Goal: Transaction & Acquisition: Purchase product/service

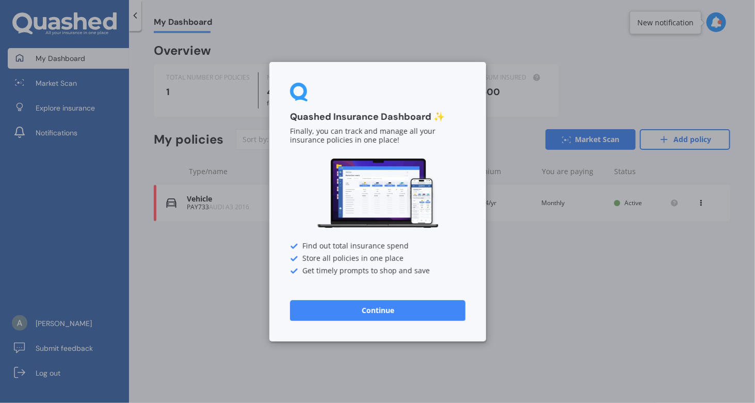
click at [387, 308] on button "Continue" at bounding box center [378, 309] width 176 height 21
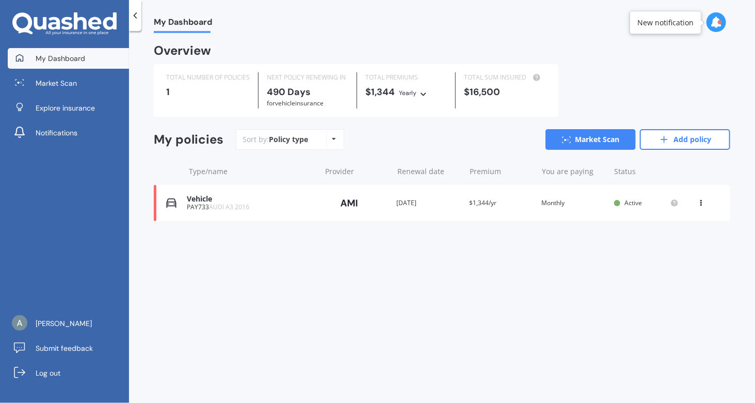
click at [608, 194] on div "Vehicle PAY733 AUDI A3 2016 Provider Renewal date [DATE] Premium $1,344/yr You …" at bounding box center [442, 203] width 577 height 36
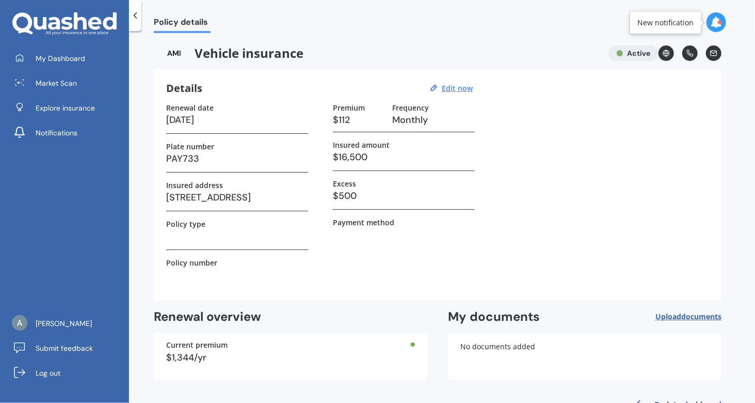
click at [447, 93] on div "Details Edit now" at bounding box center [321, 88] width 310 height 13
click at [451, 90] on u "Edit now" at bounding box center [457, 88] width 31 height 10
select select "19"
select select "12"
select select "2026"
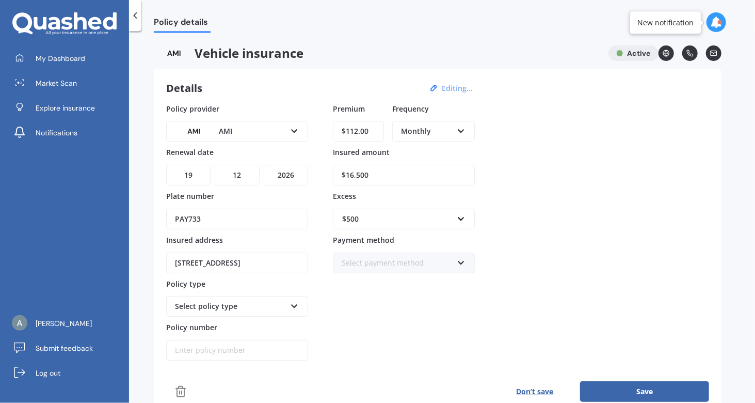
drag, startPoint x: 380, startPoint y: 125, endPoint x: 279, endPoint y: 145, distance: 103.1
click at [279, 145] on div "Policy provider AMI AA AMI AMP ANZ ASB [PERSON_NAME] Ando Assurant Autosure BNZ…" at bounding box center [437, 232] width 543 height 258
type input "$96.00"
click at [424, 209] on span "Monthly" at bounding box center [417, 206] width 30 height 10
click at [353, 178] on input "$16,500" at bounding box center [404, 175] width 142 height 21
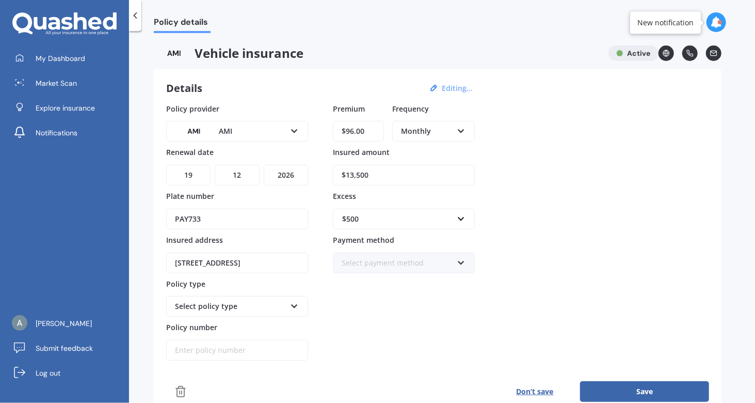
type input "$13,500"
click at [368, 276] on div "$500" at bounding box center [404, 276] width 141 height 19
click at [434, 260] on div "Select payment method" at bounding box center [397, 262] width 111 height 11
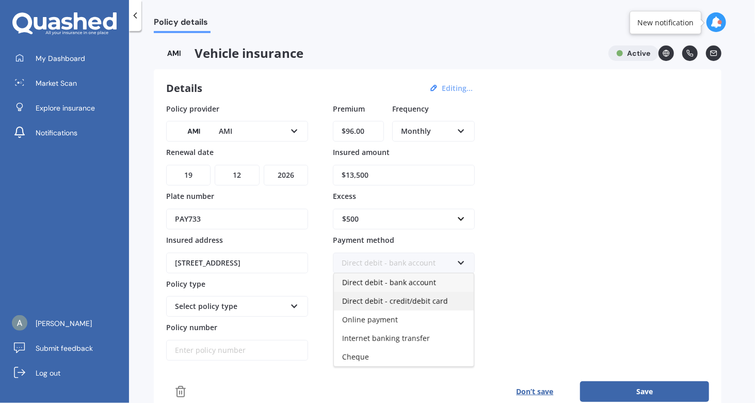
click at [418, 301] on span "Direct debit - credit/debit card" at bounding box center [395, 301] width 106 height 10
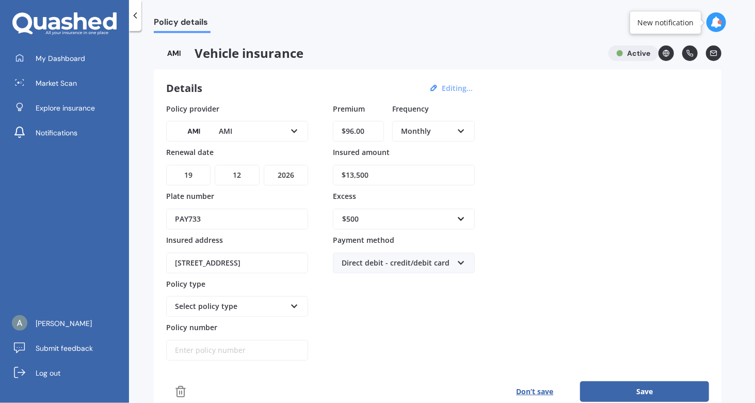
click at [399, 319] on div "Premium $96.00 Frequency Monthly Yearly Six-Monthly Quarterly Monthly Fortnight…" at bounding box center [404, 232] width 142 height 258
click at [226, 305] on div "Select policy type" at bounding box center [230, 305] width 111 height 11
click at [238, 362] on div "Comprehensive" at bounding box center [237, 363] width 140 height 19
click at [673, 391] on button "Save" at bounding box center [644, 391] width 129 height 21
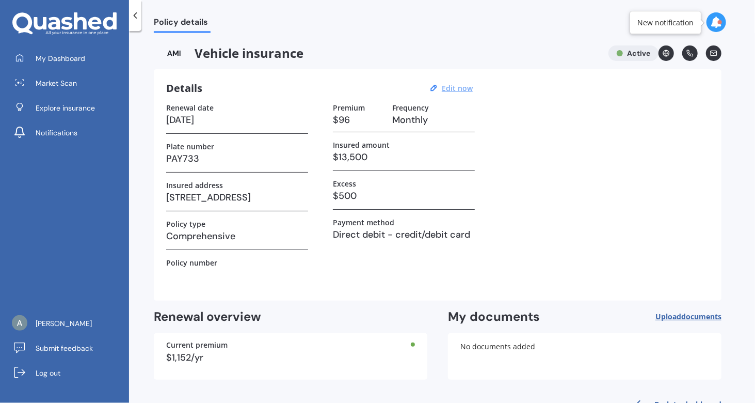
scroll to position [31, 0]
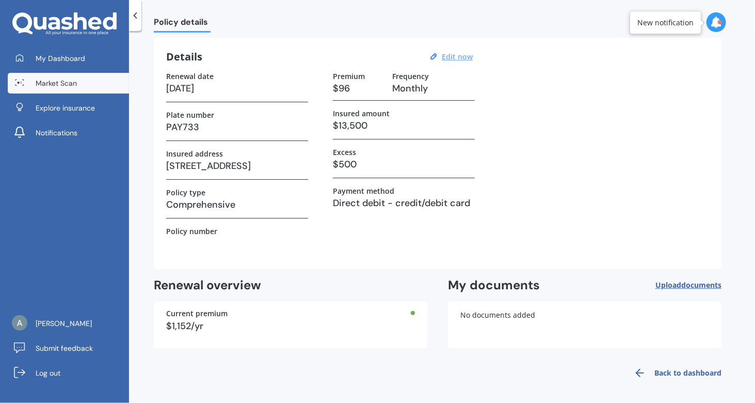
click at [34, 83] on link "Market Scan" at bounding box center [68, 83] width 121 height 21
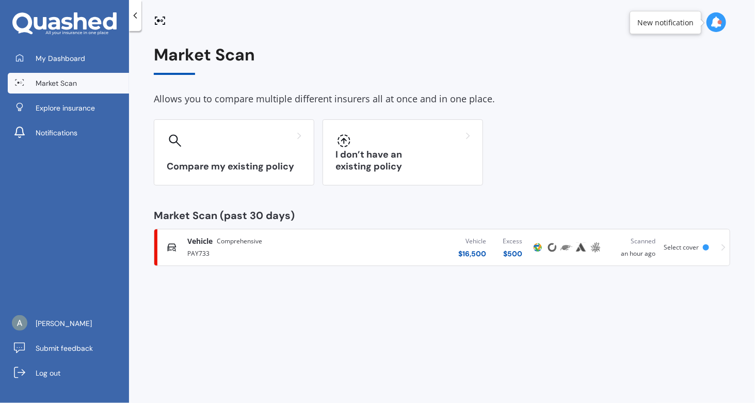
scroll to position [0, 0]
click at [685, 245] on span "Select cover" at bounding box center [681, 247] width 35 height 9
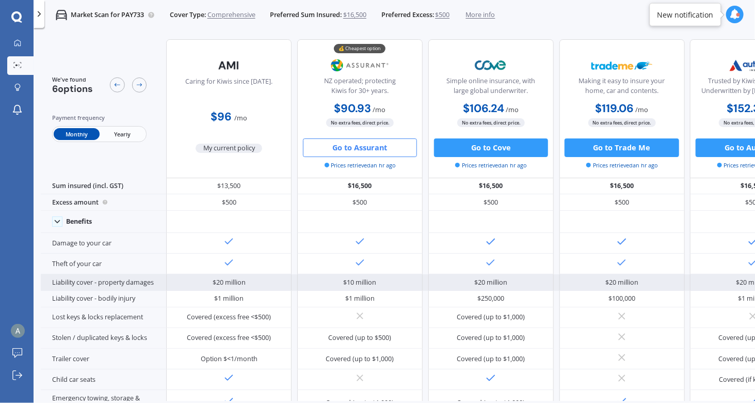
click at [127, 282] on div "Liability cover - property damages" at bounding box center [103, 282] width 125 height 17
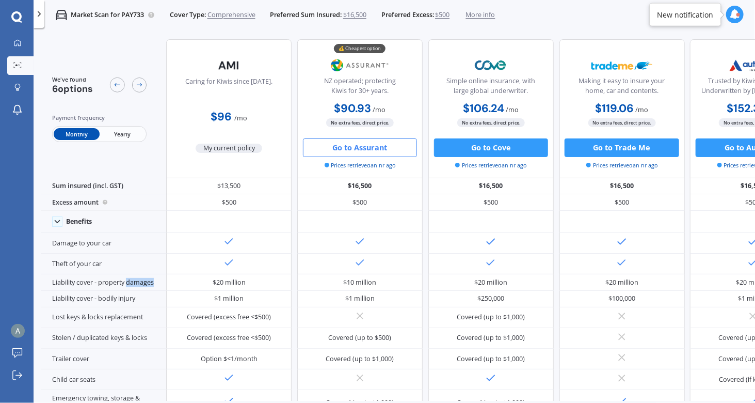
click at [362, 150] on button "Go to Assurant" at bounding box center [360, 147] width 114 height 19
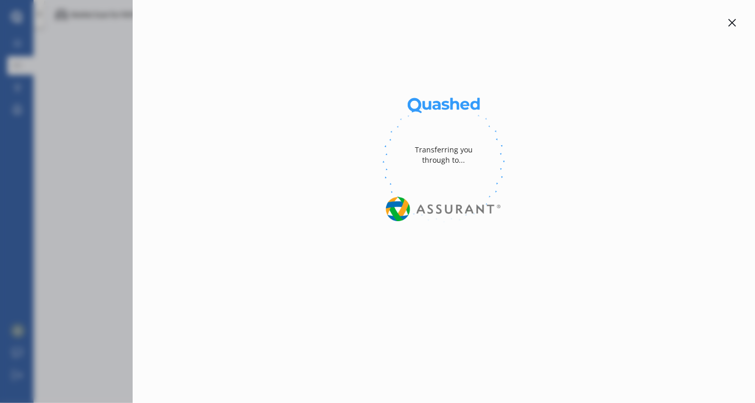
select select "Monthly"
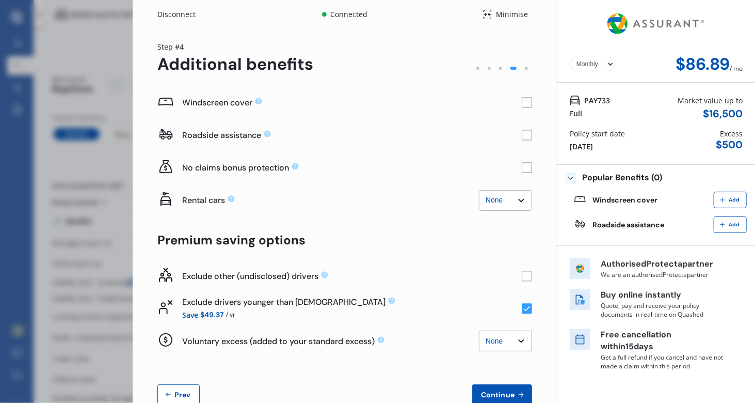
click at [499, 204] on select "None $2,500 $5,000" at bounding box center [505, 200] width 53 height 21
click at [524, 280] on rect at bounding box center [527, 276] width 10 height 10
click at [472, 66] on div at bounding box center [477, 67] width 11 height 11
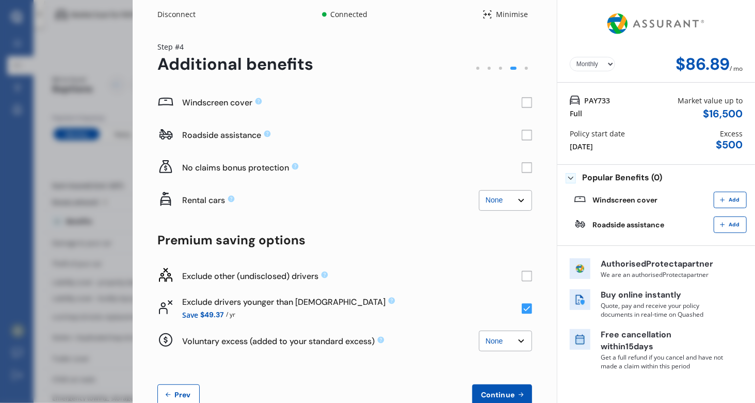
click at [215, 160] on div "No claims bonus protection" at bounding box center [352, 167] width 340 height 24
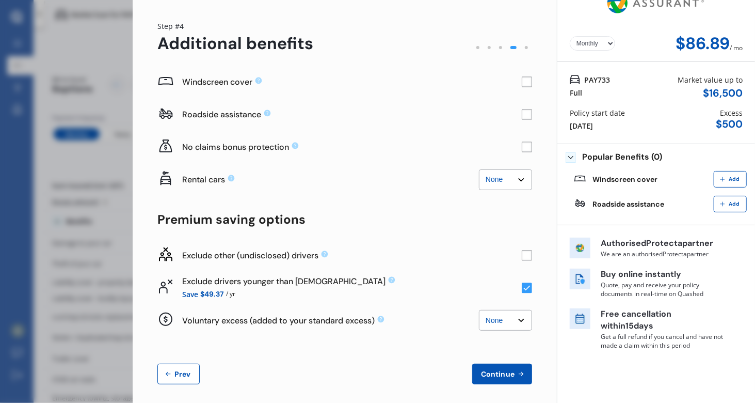
scroll to position [27, 0]
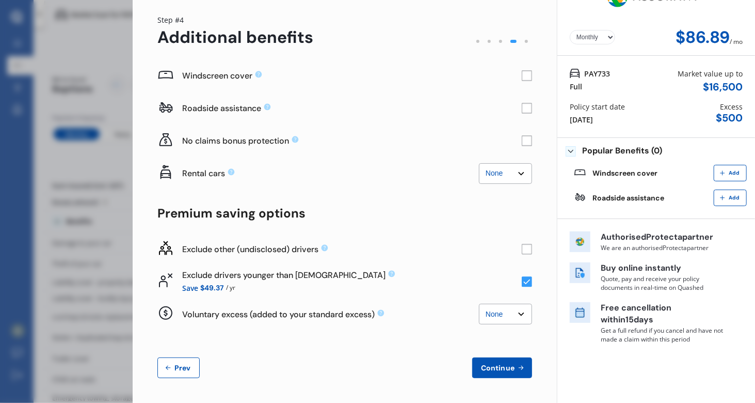
click at [185, 377] on div "Yearly Monthly $86.89 / mo Step # 4 Additional benefits Windscreen cover Roadsi…" at bounding box center [345, 202] width 424 height 401
click at [178, 361] on button "Prev" at bounding box center [178, 367] width 42 height 21
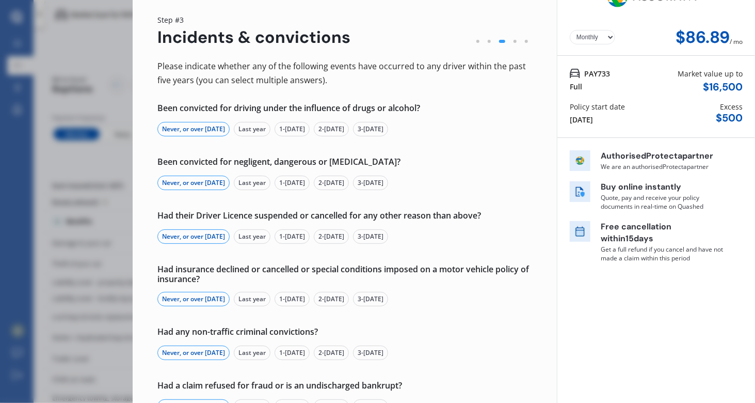
click at [463, 104] on div "Been convicted for driving under the influence of drugs or alcohol?" at bounding box center [344, 108] width 375 height 10
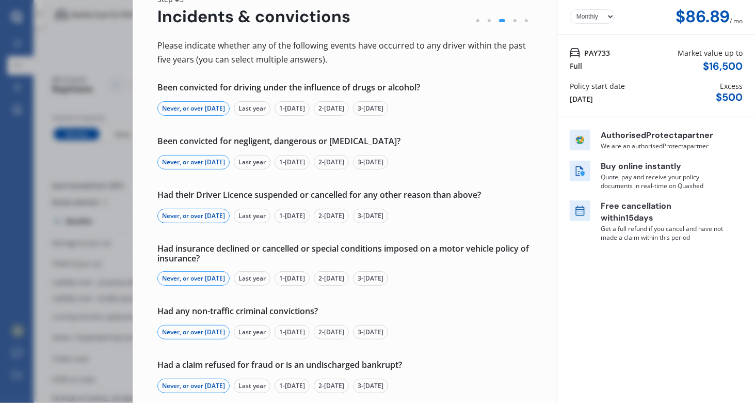
scroll to position [104, 0]
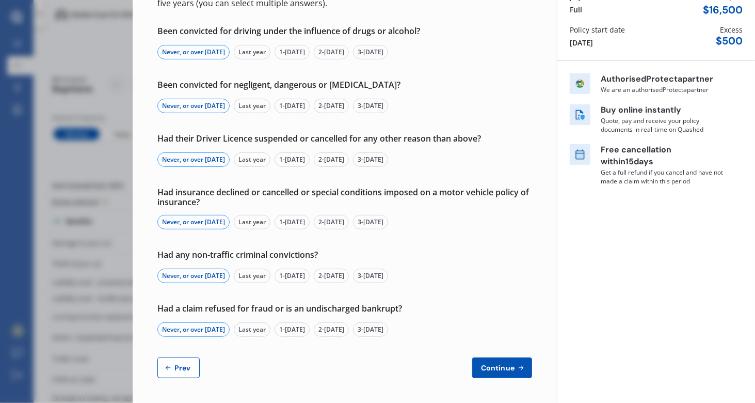
click at [176, 374] on button "Prev" at bounding box center [178, 367] width 42 height 21
select select "Mr"
select select "07"
select select "03"
select select "1978"
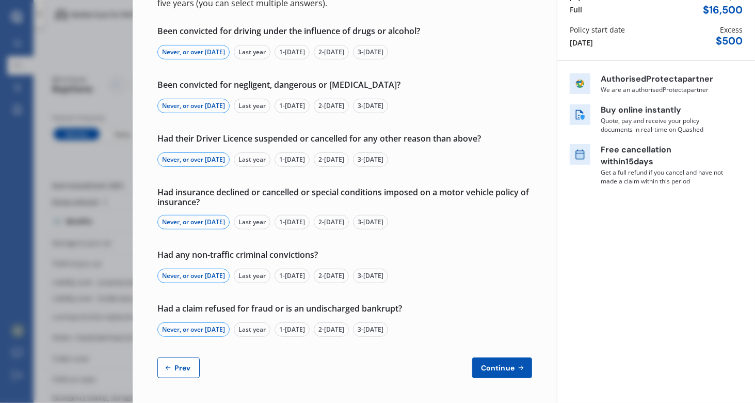
select select "full"
select select "more than 4 years"
select select "[GEOGRAPHIC_DATA]"
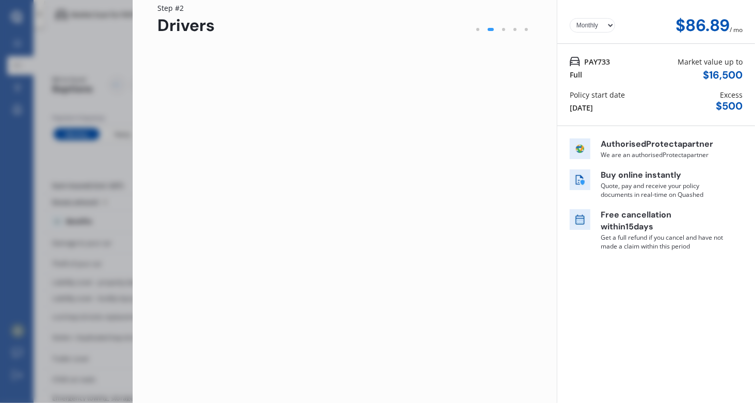
scroll to position [38, 0]
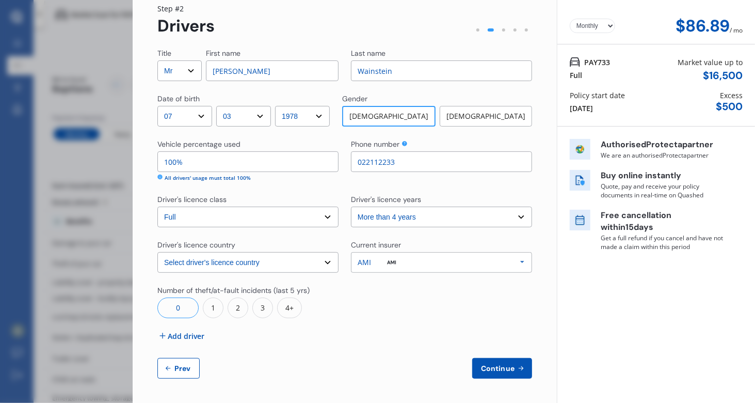
click at [273, 183] on div "Title Select Mr Mrs Miss Ms Dr First name [PERSON_NAME] Last name [PERSON_NAME]…" at bounding box center [344, 213] width 375 height 330
click at [204, 153] on input "100%" at bounding box center [247, 161] width 181 height 21
type input "1%"
drag, startPoint x: 201, startPoint y: 162, endPoint x: 72, endPoint y: 151, distance: 129.0
click at [72, 151] on div "Disconnect Connected Minimise Yearly Monthly $86.89 / mo Step # 2 Drivers Title…" at bounding box center [377, 201] width 755 height 403
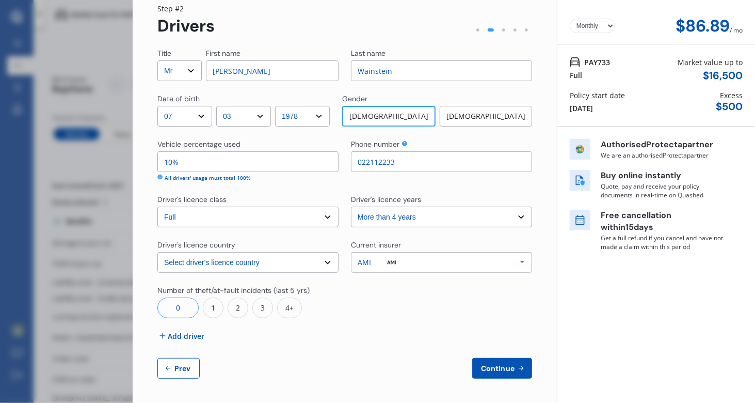
type input "1%"
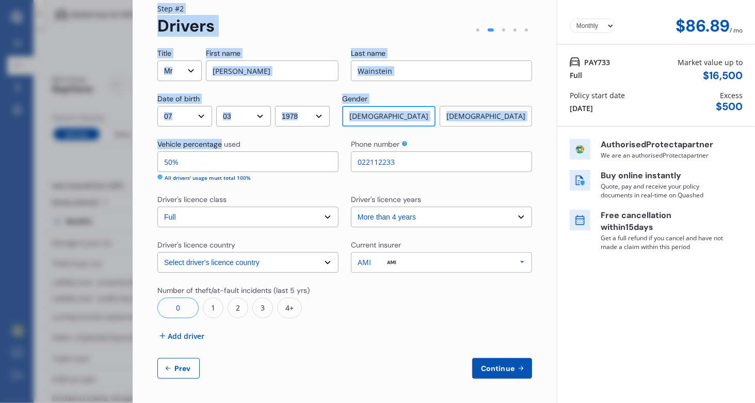
drag, startPoint x: 221, startPoint y: 150, endPoint x: 75, endPoint y: 182, distance: 149.7
click at [75, 182] on div "Disconnect Connected Minimise Yearly Monthly $86.89 / mo Step # 2 Drivers Title…" at bounding box center [377, 201] width 755 height 403
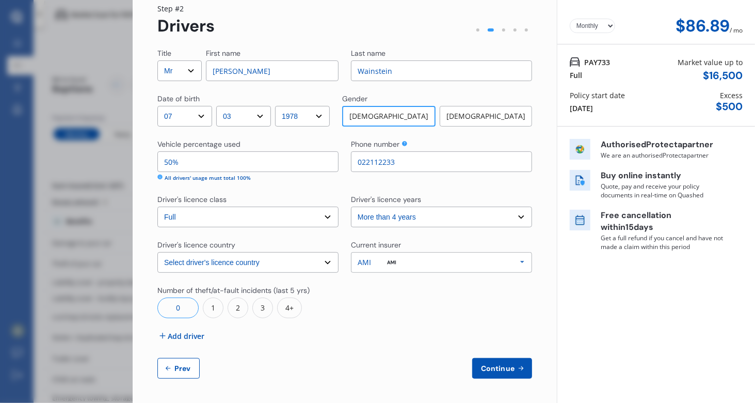
click at [231, 163] on input "50%" at bounding box center [247, 161] width 181 height 21
drag, startPoint x: 231, startPoint y: 163, endPoint x: 17, endPoint y: 185, distance: 215.9
click at [17, 185] on div "Disconnect Connected Minimise Yearly Monthly $86.89 / mo Step # 2 Drivers Title…" at bounding box center [377, 201] width 755 height 403
type input "95%"
click at [193, 336] on span "Add driver" at bounding box center [186, 335] width 37 height 11
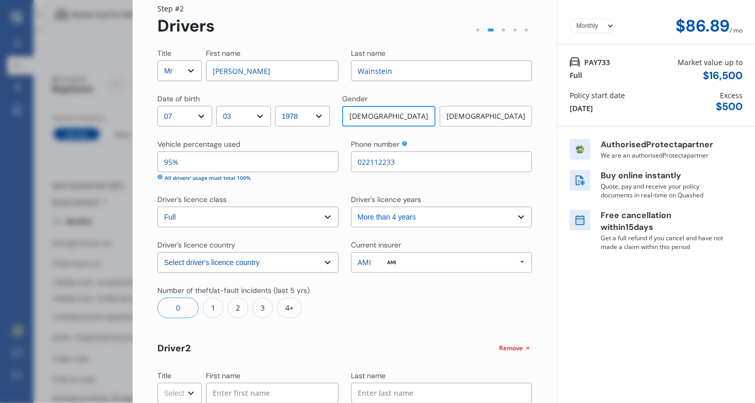
click at [251, 329] on div "Title Select Mr Mrs Miss Ms Dr First name [PERSON_NAME] Last name [PERSON_NAME]…" at bounding box center [344, 374] width 375 height 653
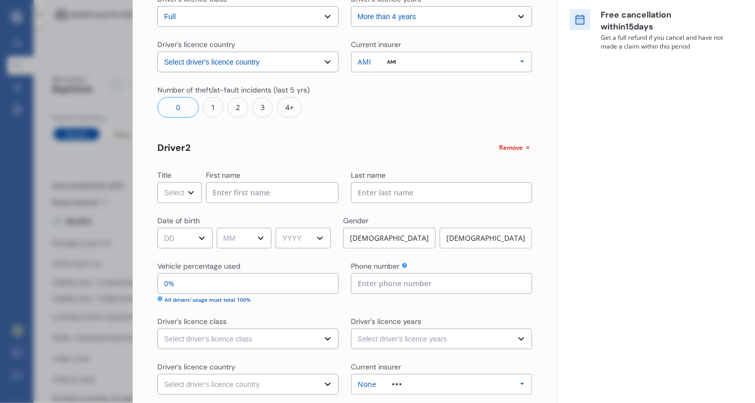
scroll to position [245, 0]
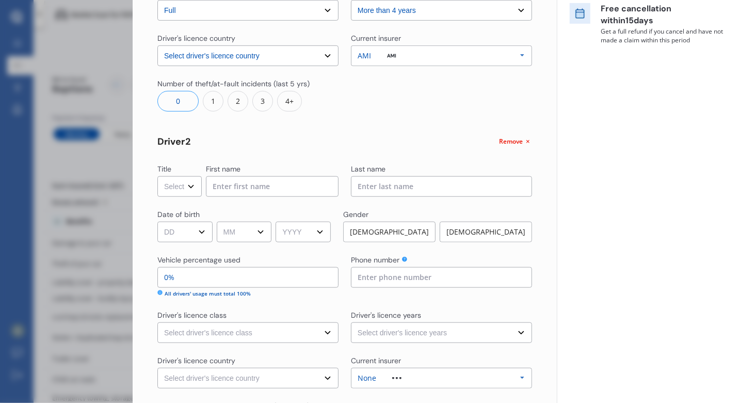
click at [190, 191] on select "Select Mr Mrs Miss Ms Dr" at bounding box center [179, 186] width 44 height 21
select select "Ms"
click at [157, 176] on select "Select Mr Mrs Miss Ms Dr" at bounding box center [179, 186] width 44 height 21
click at [250, 185] on input at bounding box center [272, 186] width 133 height 21
type input "AA"
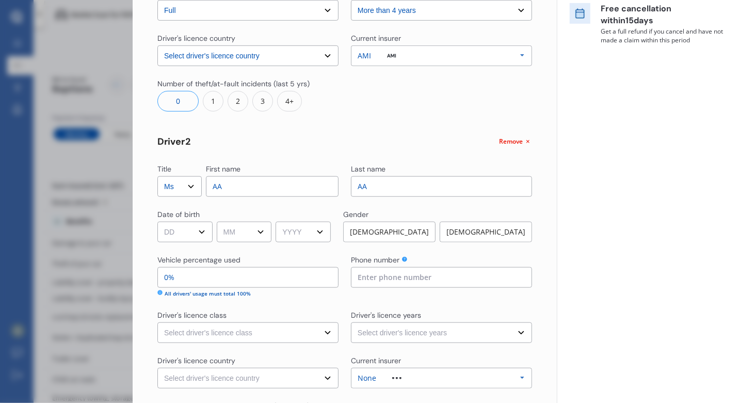
type input "AA"
drag, startPoint x: 183, startPoint y: 233, endPoint x: 184, endPoint y: 247, distance: 13.5
click at [184, 247] on div "Title Select Mr Mrs Miss Ms Dr First name [PERSON_NAME] Last name [PERSON_NAME]…" at bounding box center [344, 167] width 375 height 653
select select "21"
click at [157, 221] on select "DD 01 02 03 04 05 06 07 08 09 10 11 12 13 14 15 16 17 18 19 20 21 22 23 24 25 2…" at bounding box center [184, 231] width 55 height 21
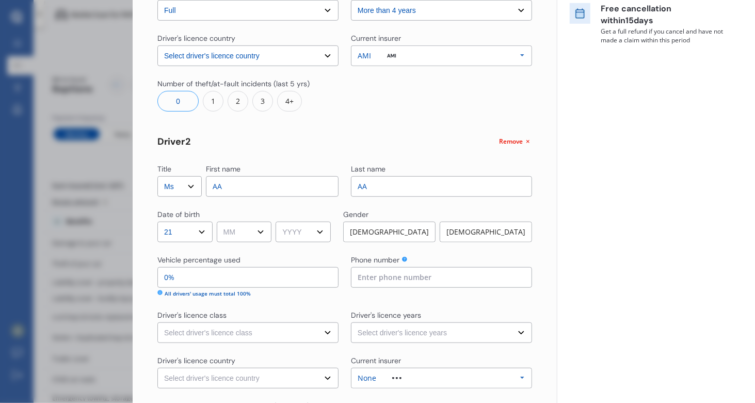
click at [261, 235] on select "MM 01 02 03 04 05 06 07 08 09 10 11 12" at bounding box center [244, 231] width 55 height 21
select select "12"
click at [218, 221] on select "MM 01 02 03 04 05 06 07 08 09 10 11 12" at bounding box center [244, 231] width 55 height 21
click at [322, 234] on select "YYYY 2009 2008 2007 2006 2005 2004 2003 2002 2001 2000 1999 1998 1997 1996 1995…" at bounding box center [303, 231] width 55 height 21
click at [279, 221] on select "YYYY 2009 2008 2007 2006 2005 2004 2003 2002 2001 2000 1999 1998 1997 1996 1995…" at bounding box center [303, 231] width 55 height 21
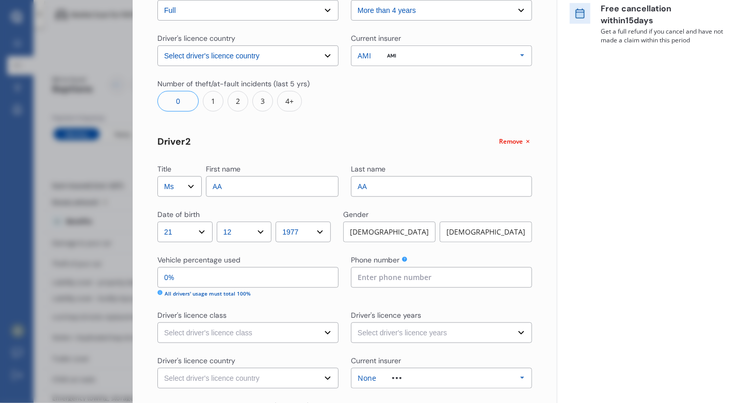
select select "1976"
click at [502, 228] on div "[DEMOGRAPHIC_DATA]" at bounding box center [486, 231] width 92 height 21
click at [287, 276] on input "0%" at bounding box center [247, 277] width 181 height 21
type input "05%"
type input "100%"
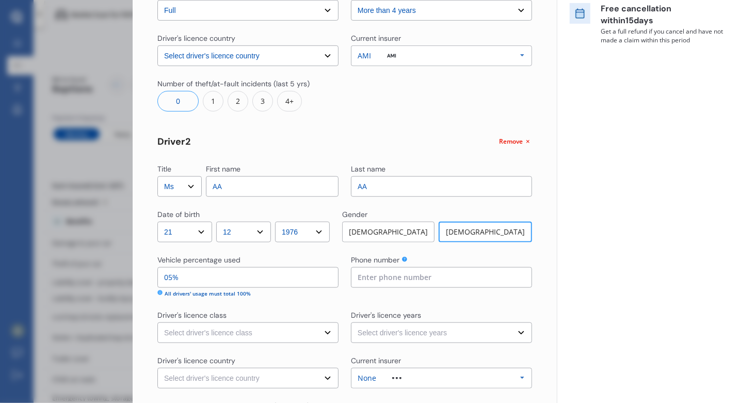
type input "0%"
type input "95%"
type input "5%"
click at [230, 333] on select "Select driver's licence class None Learner Restricted Full" at bounding box center [247, 332] width 181 height 21
select select "learner"
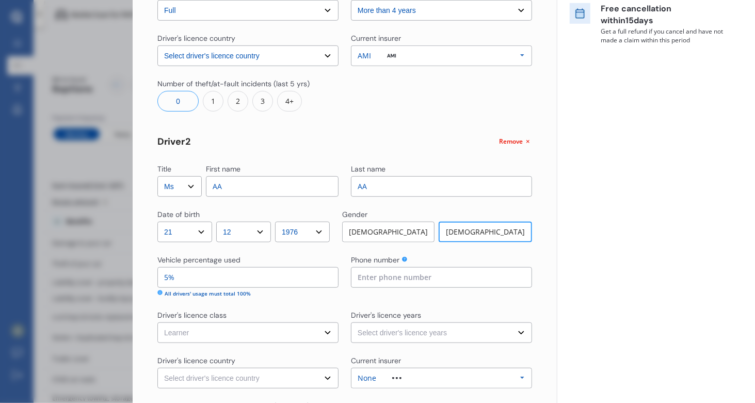
click at [157, 322] on select "Select driver's licence class None Learner Restricted Full" at bounding box center [247, 332] width 181 height 21
click at [423, 320] on div "Driver's licence years" at bounding box center [441, 316] width 181 height 12
click at [410, 330] on select "Select driver's licence years Less than 1 year 1-2 years 2-4 years More than 4 …" at bounding box center [441, 332] width 181 height 21
select select "more than 4 years"
click at [351, 322] on select "Select driver's licence years Less than 1 year 1-2 years 2-4 years More than 4 …" at bounding box center [441, 332] width 181 height 21
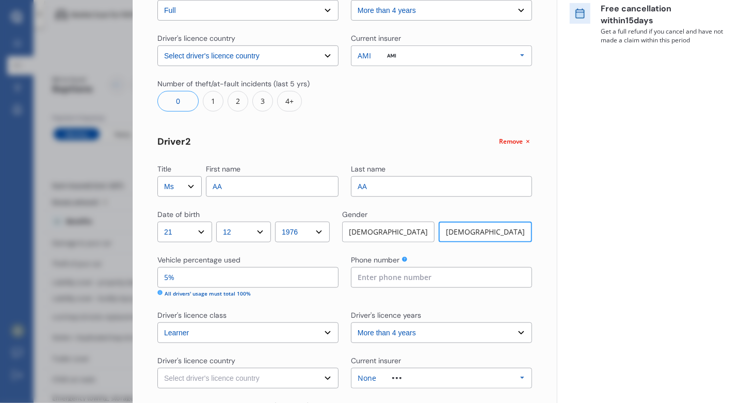
scroll to position [360, 0]
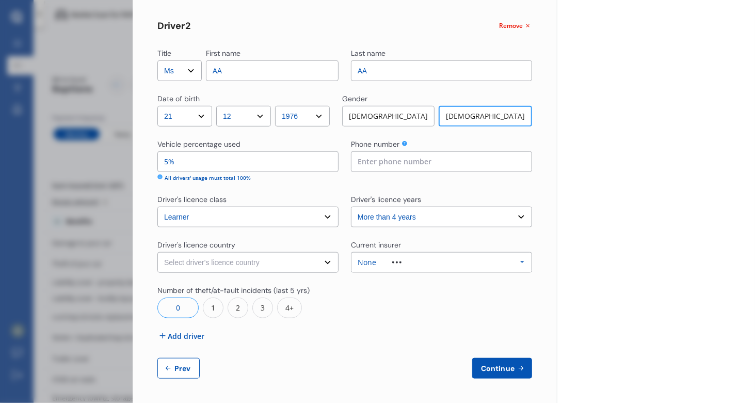
click at [267, 263] on select "Select driver's licence country [GEOGRAPHIC_DATA] [GEOGRAPHIC_DATA] [GEOGRAPHIC…" at bounding box center [247, 262] width 181 height 21
select select "[GEOGRAPHIC_DATA]"
click at [157, 252] on select "Select driver's licence country [GEOGRAPHIC_DATA] [GEOGRAPHIC_DATA] [GEOGRAPHIC…" at bounding box center [247, 262] width 181 height 21
click at [400, 259] on div "None" at bounding box center [388, 262] width 60 height 7
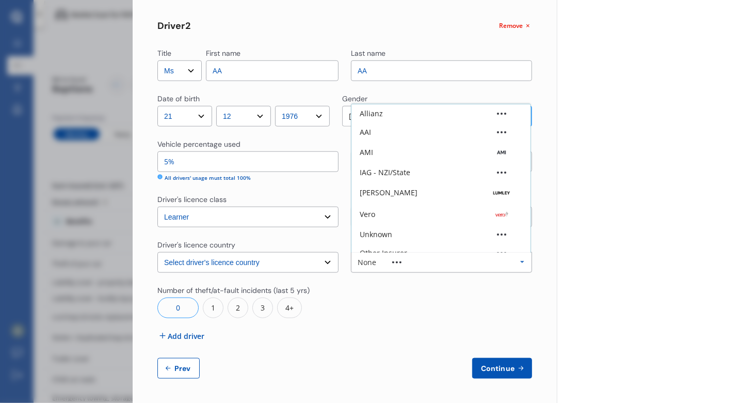
scroll to position [28, 0]
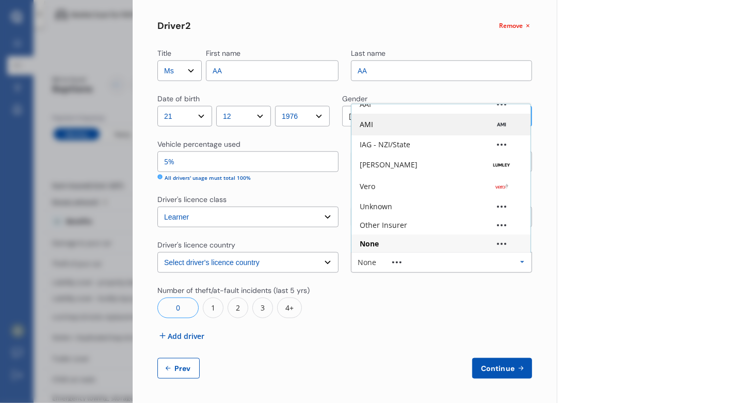
click at [424, 119] on div "AMI" at bounding box center [441, 124] width 163 height 10
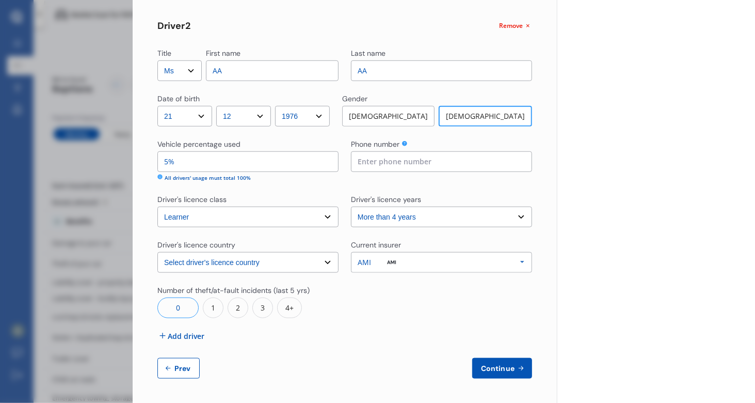
click at [526, 378] on div "Yearly Monthly $86.89 / mo Step # 2 Drivers Title Select Mr Mrs Miss Ms Dr Firs…" at bounding box center [345, 36] width 424 height 735
click at [501, 364] on span "Continue" at bounding box center [498, 368] width 38 height 8
click at [394, 160] on input at bounding box center [441, 161] width 181 height 21
type input "021783722"
click at [504, 376] on button "Continue" at bounding box center [502, 368] width 60 height 21
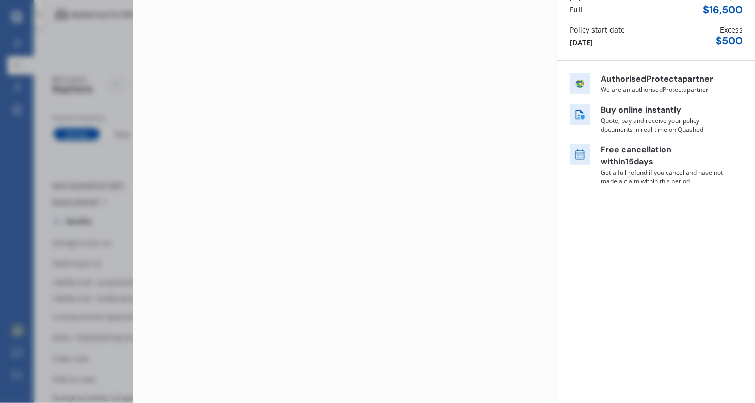
scroll to position [0, 0]
